Goal: Download file/media

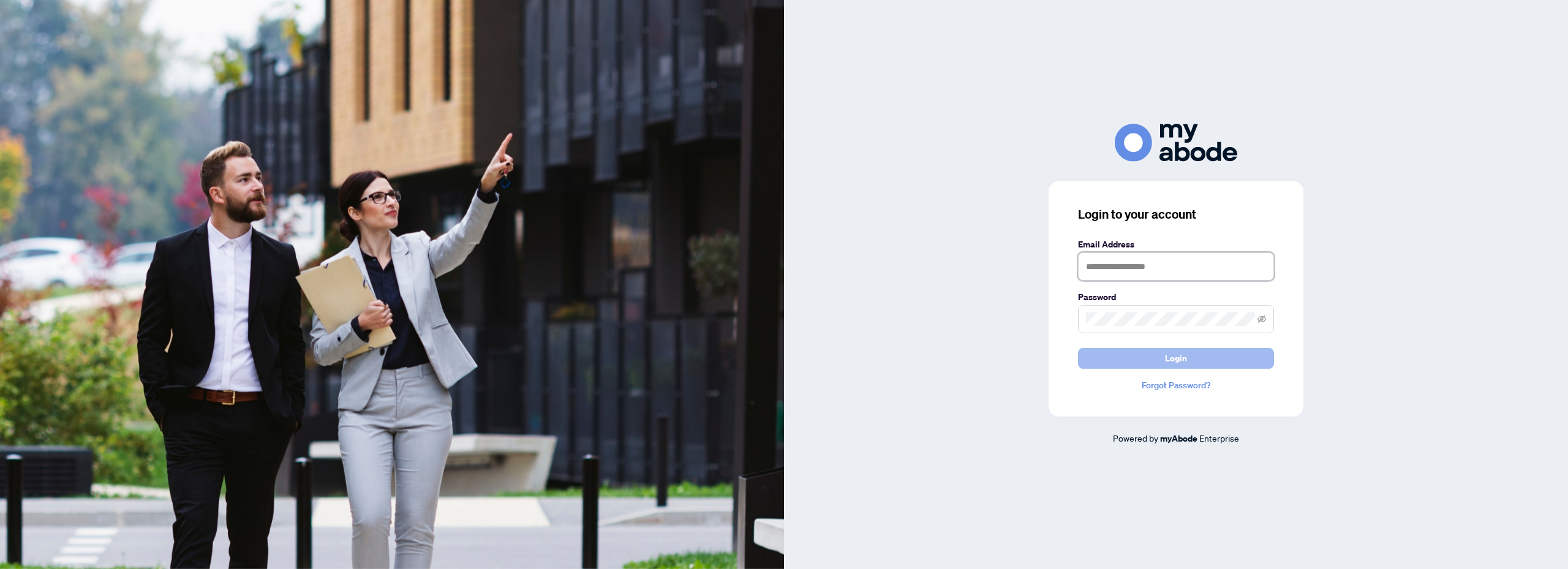
type input "**********"
click at [1175, 365] on span "Login" at bounding box center [1176, 358] width 22 height 20
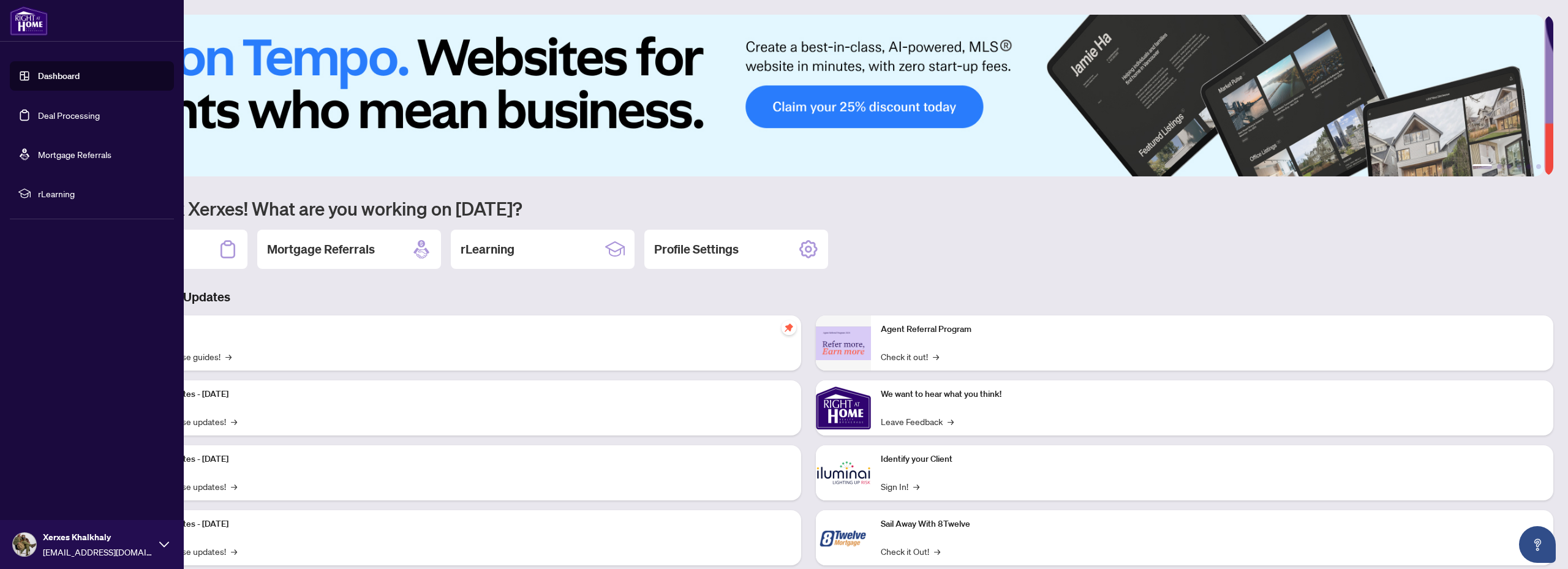
click at [42, 78] on link "Dashboard" at bounding box center [59, 76] width 42 height 11
click at [61, 113] on link "Deal Processing" at bounding box center [69, 115] width 62 height 11
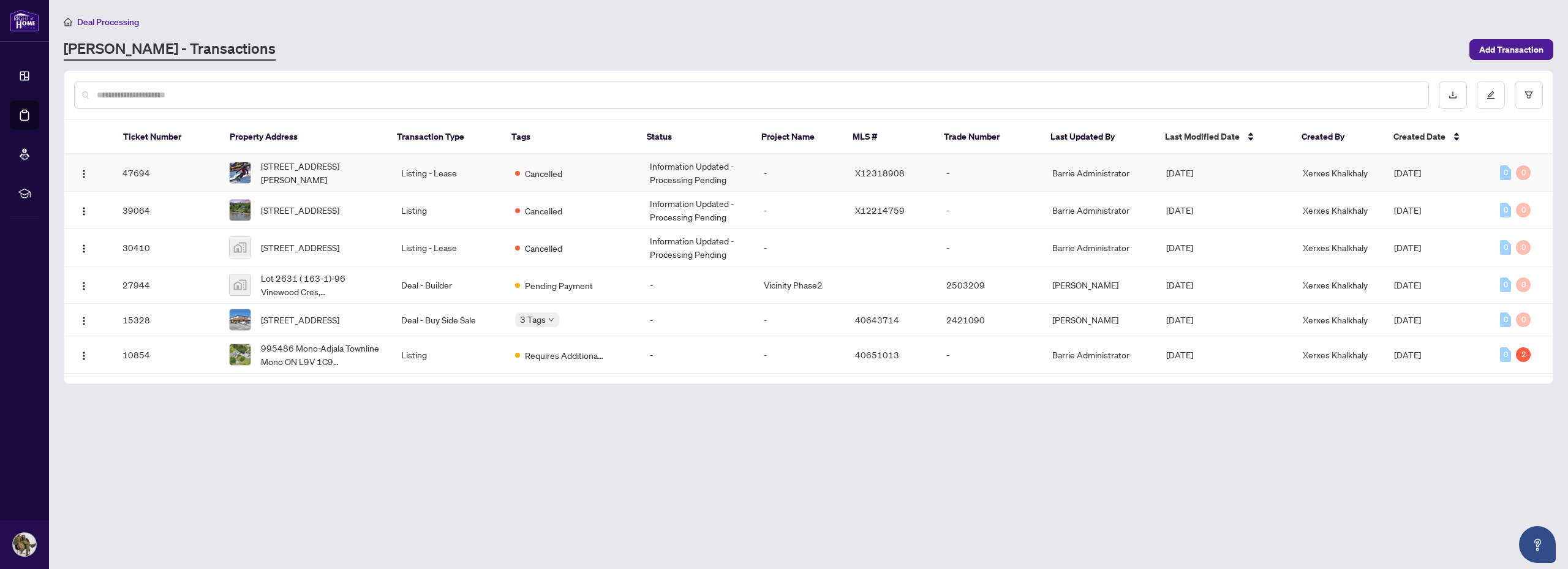
click at [682, 166] on td "Information Updated - Processing Pending" at bounding box center [697, 172] width 114 height 37
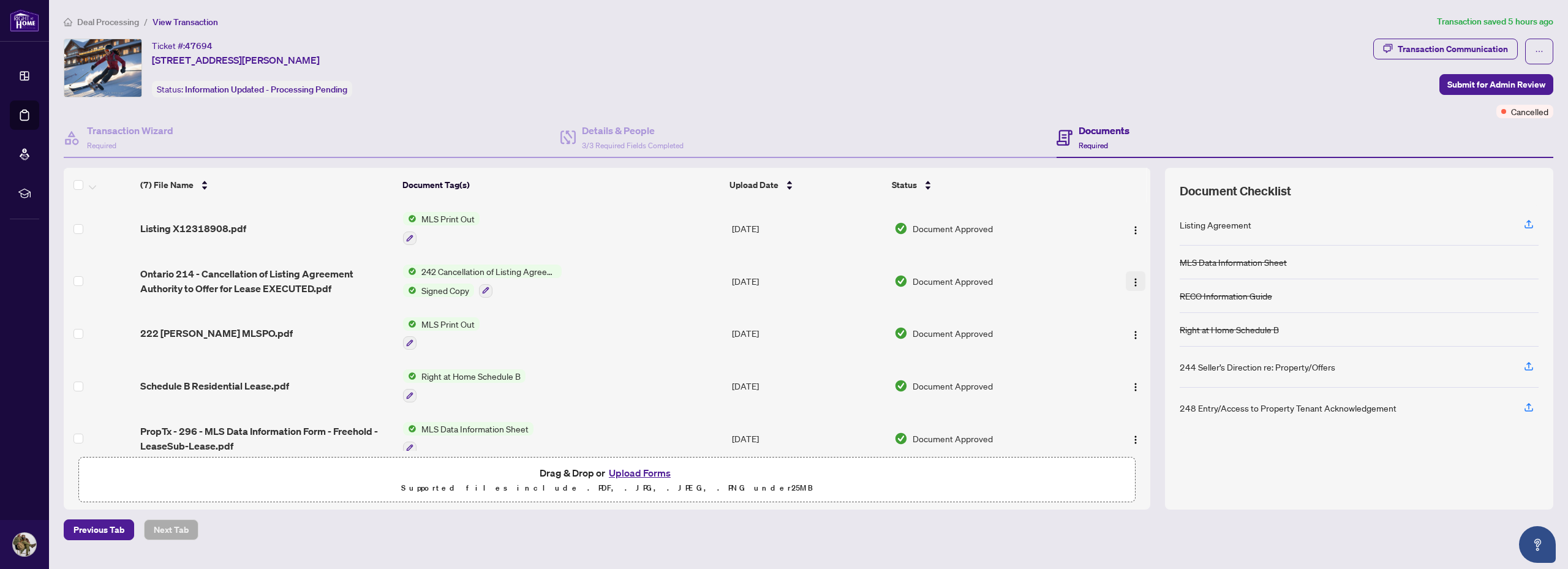
click at [1131, 283] on img "button" at bounding box center [1136, 282] width 10 height 10
click at [1148, 339] on span "Download" at bounding box center [1191, 343] width 117 height 14
click at [85, 21] on span "Deal Processing" at bounding box center [108, 22] width 62 height 11
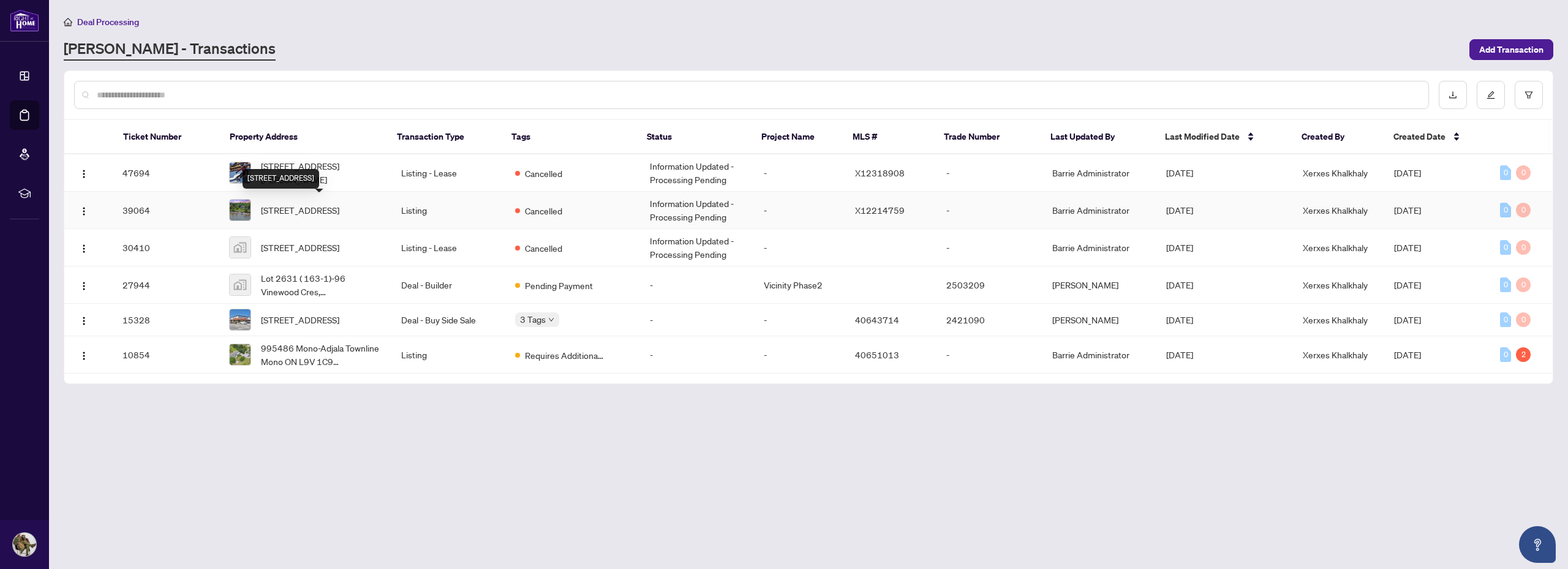
click at [277, 203] on span "[STREET_ADDRESS]" at bounding box center [300, 210] width 78 height 14
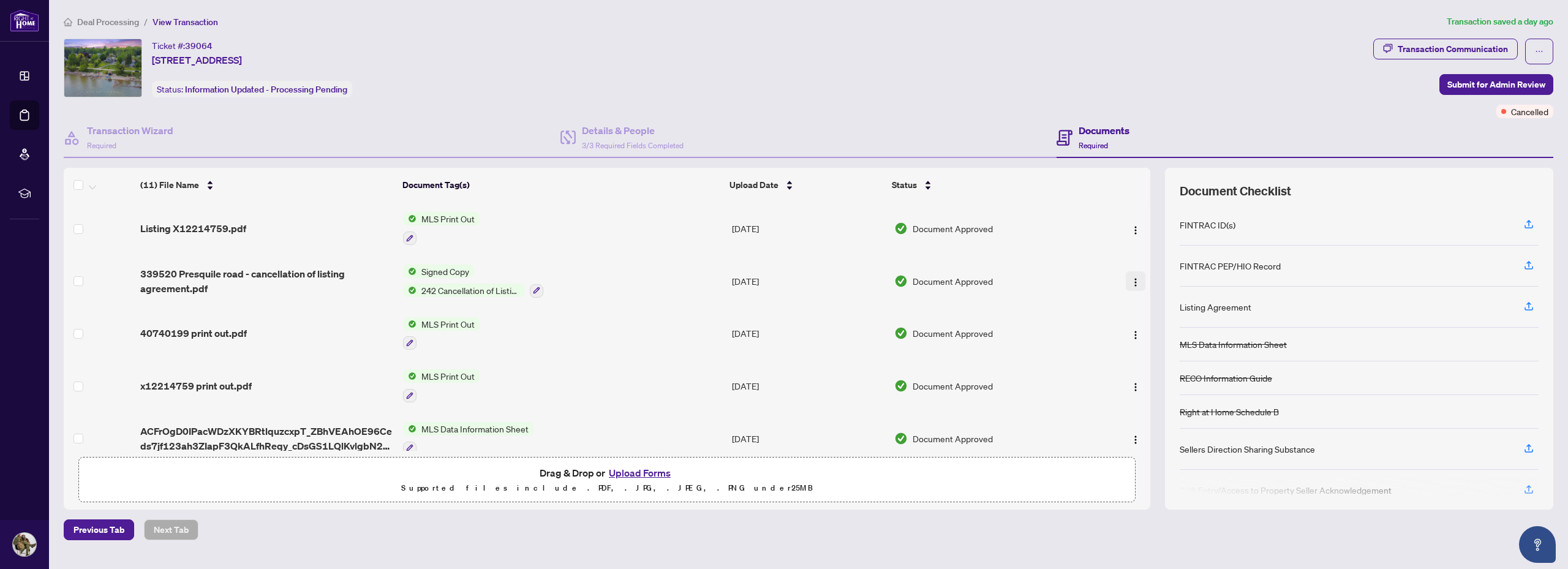
click at [1131, 283] on img "button" at bounding box center [1136, 282] width 10 height 10
click at [1128, 345] on li "Download" at bounding box center [1190, 343] width 132 height 20
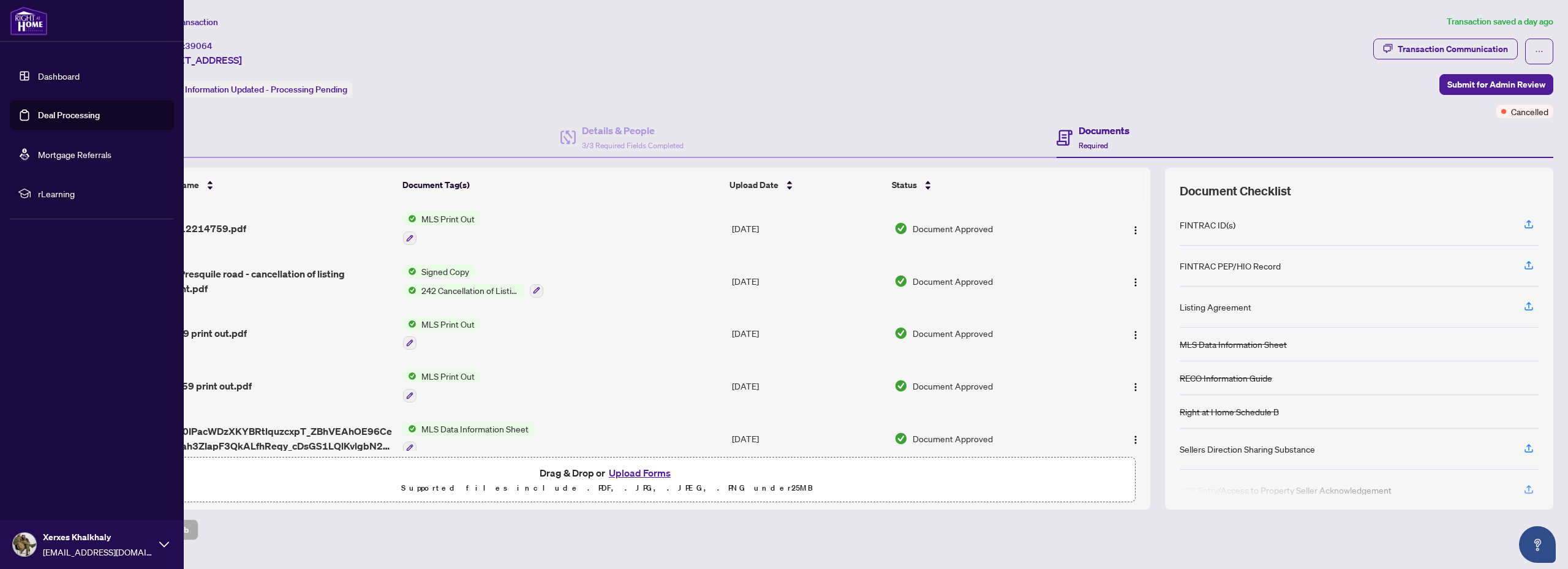
click at [69, 115] on link "Deal Processing" at bounding box center [69, 115] width 62 height 11
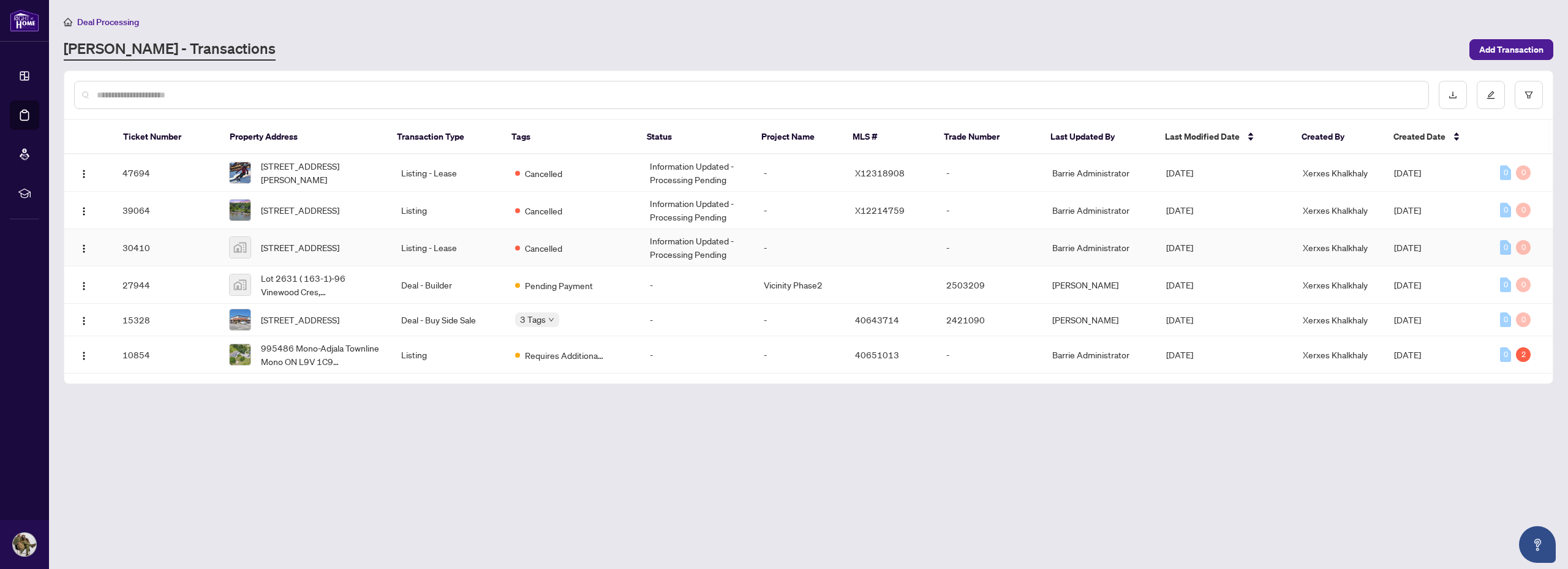
click at [697, 239] on td "Information Updated - Processing Pending" at bounding box center [697, 247] width 114 height 37
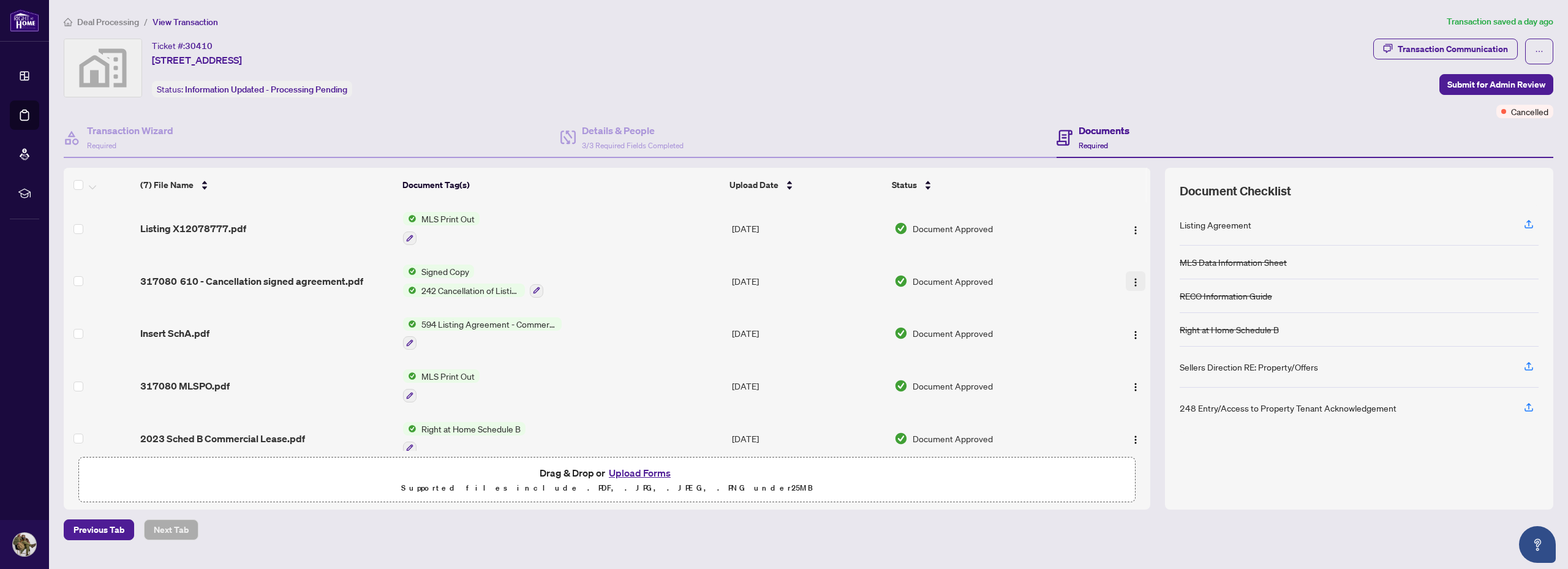
click at [1126, 284] on button "button" at bounding box center [1136, 281] width 20 height 20
click at [1135, 335] on li "Download" at bounding box center [1190, 343] width 132 height 20
